Goal: Task Accomplishment & Management: Use online tool/utility

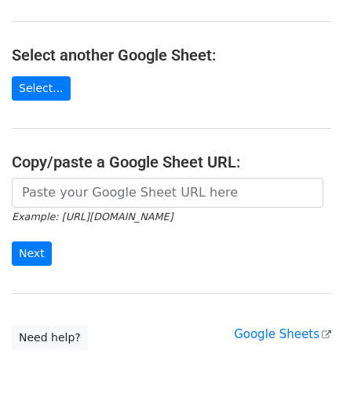
scroll to position [157, 0]
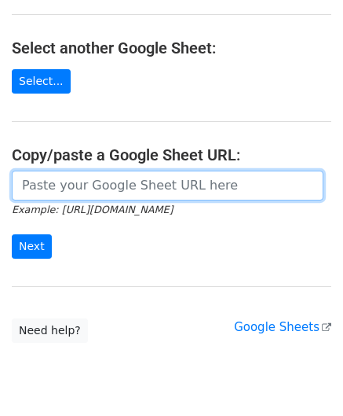
click at [88, 191] on input "url" at bounding box center [168, 185] width 312 height 30
paste input "[URL][DOMAIN_NAME]"
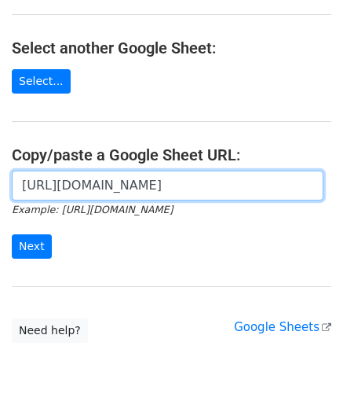
scroll to position [0, 340]
type input "[URL][DOMAIN_NAME]"
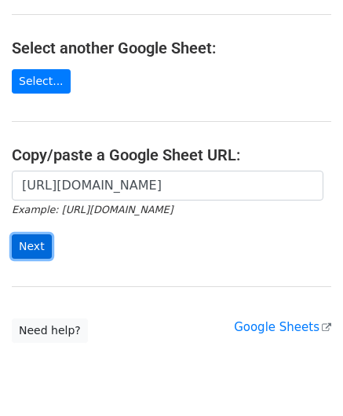
click at [24, 238] on input "Next" at bounding box center [32, 246] width 40 height 24
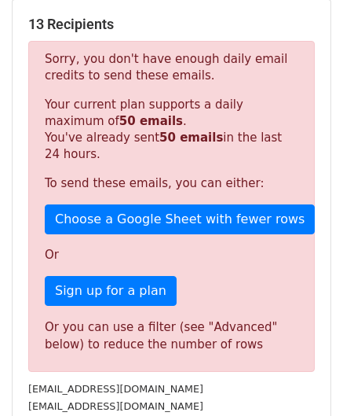
scroll to position [530, 0]
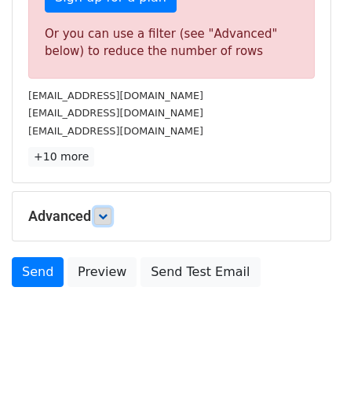
click at [105, 211] on icon at bounding box center [102, 215] width 9 height 9
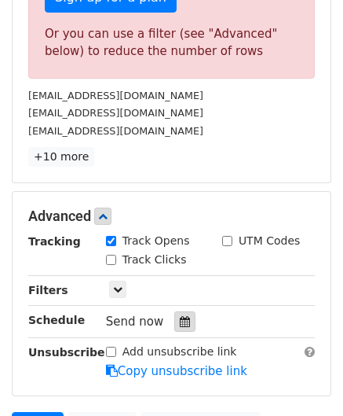
click at [182, 318] on div at bounding box center [184, 321] width 21 height 20
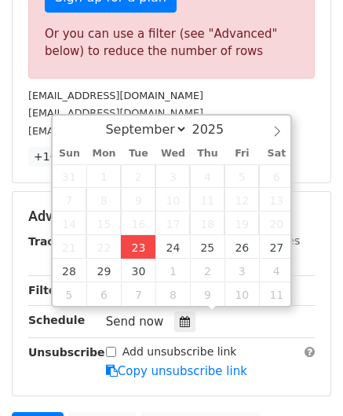
type input "2025-09-23 12:00"
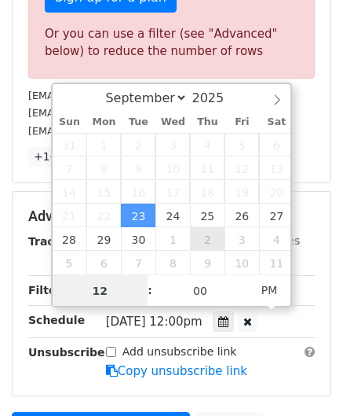
paste input "4"
type input "4"
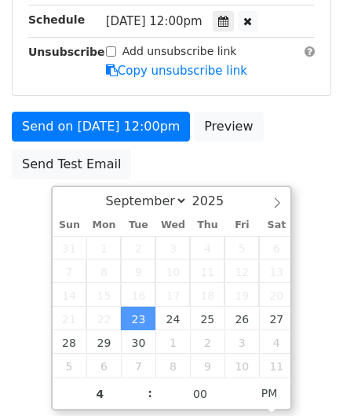
type input "2025-09-23 16:00"
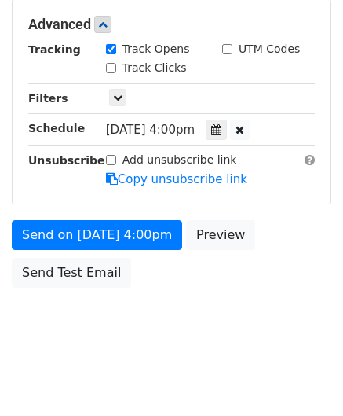
scroll to position [720, 0]
